Goal: Task Accomplishment & Management: Complete application form

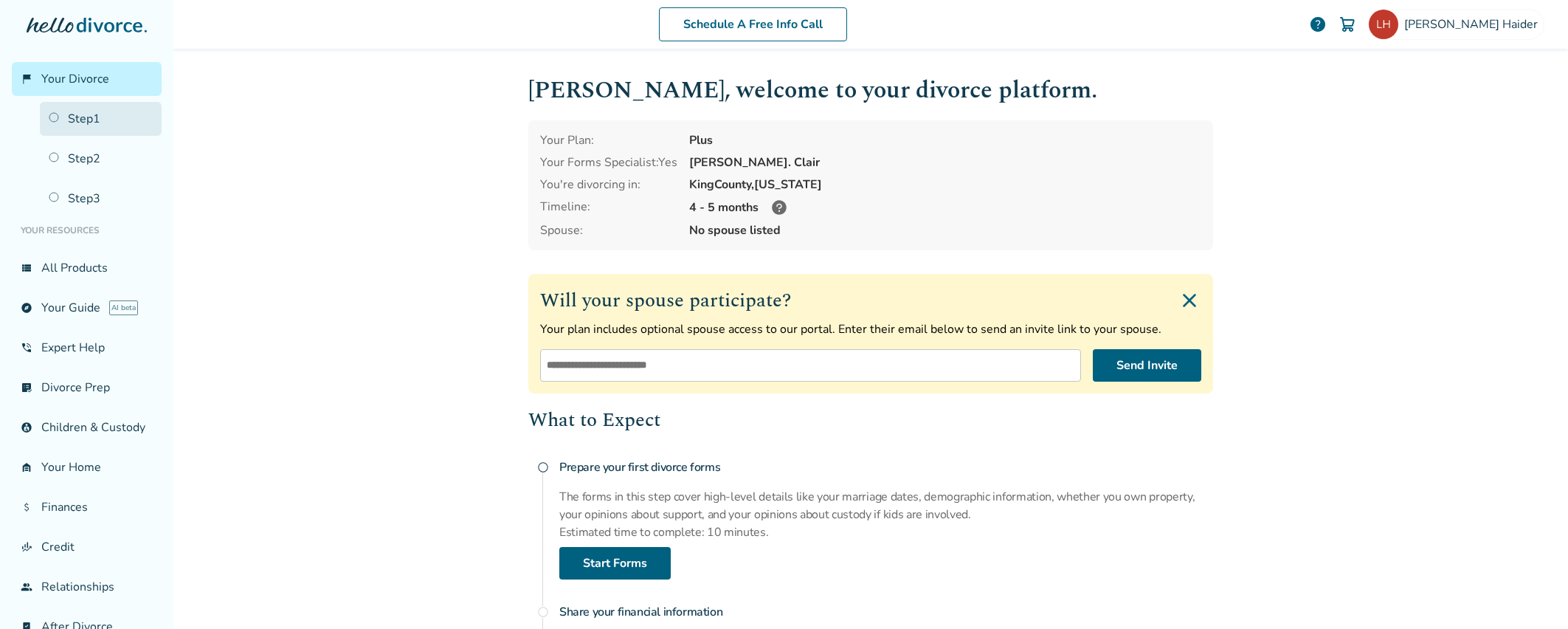
click at [88, 112] on link "Step 1" at bounding box center [101, 118] width 122 height 34
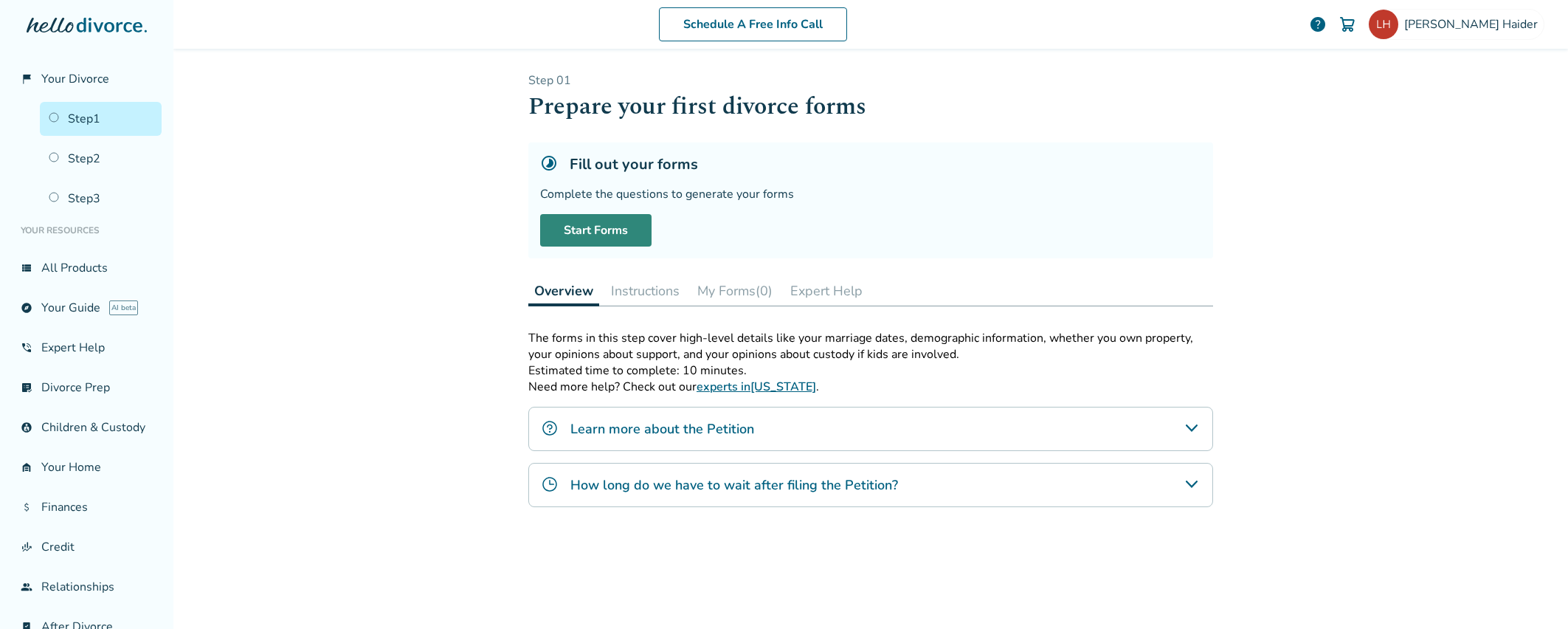
click at [579, 228] on link "Start Forms" at bounding box center [595, 230] width 111 height 33
